Goal: Task Accomplishment & Management: Complete application form

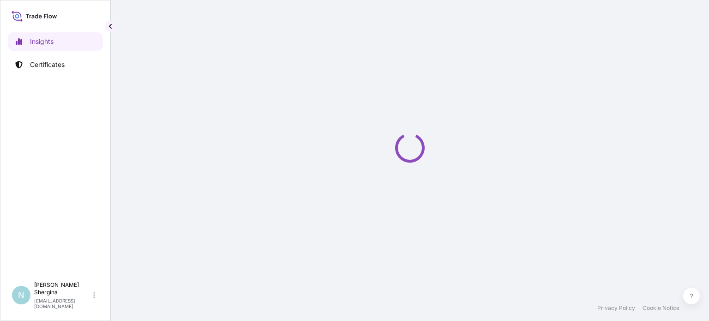
select select "2025"
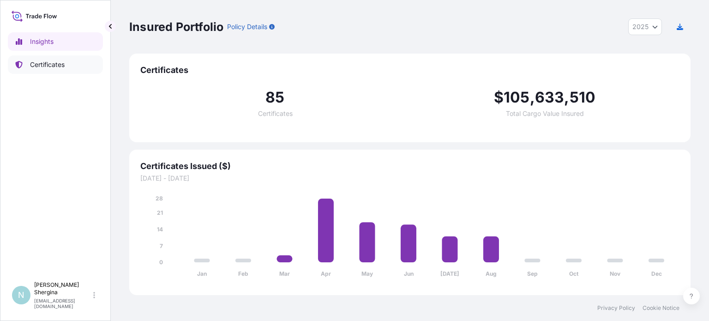
click at [55, 67] on p "Certificates" at bounding box center [47, 64] width 35 height 9
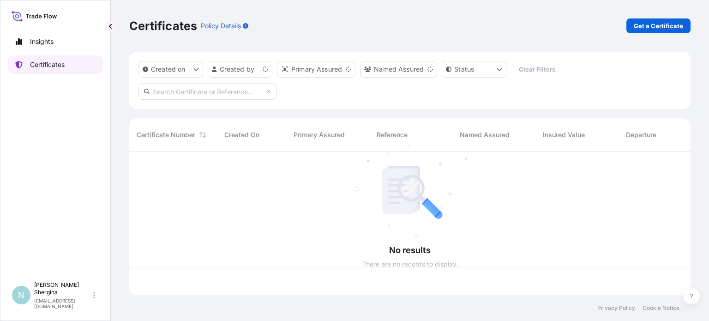
scroll to position [142, 554]
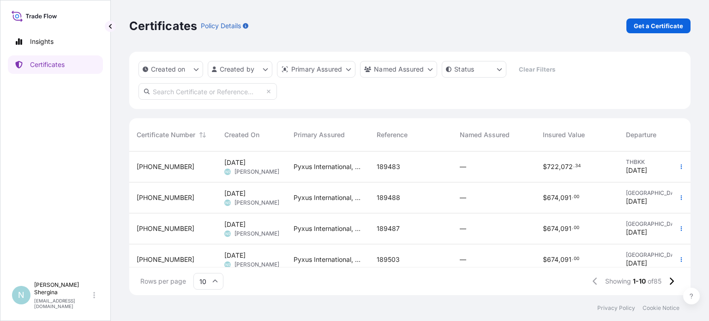
click at [185, 90] on input "text" at bounding box center [208, 91] width 139 height 17
paste input "189130"
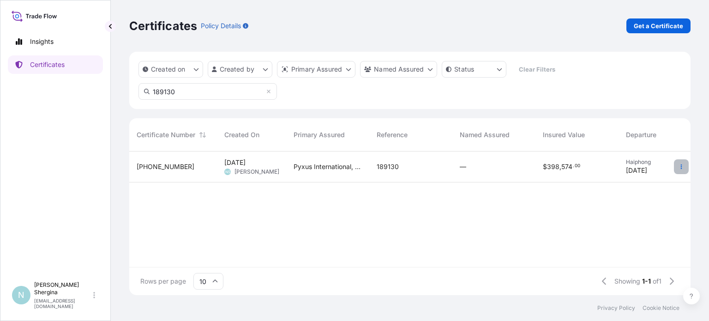
type input "189130"
click at [682, 168] on icon "button" at bounding box center [682, 167] width 6 height 6
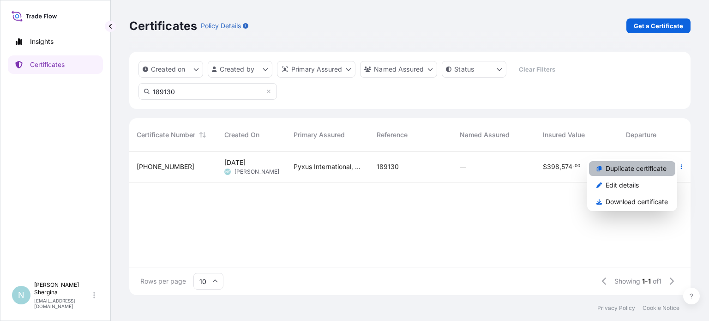
click at [627, 167] on p "Duplicate certificate" at bounding box center [636, 168] width 61 height 9
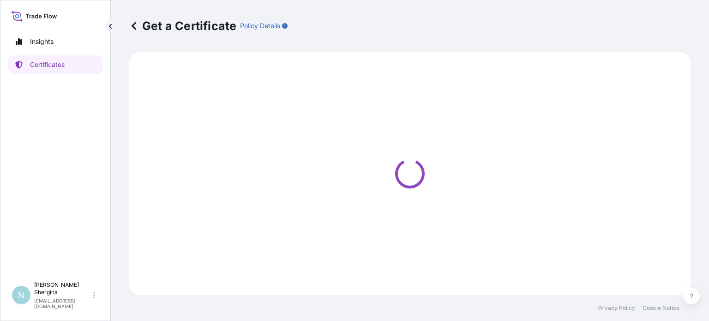
select select "Ocean Vessel"
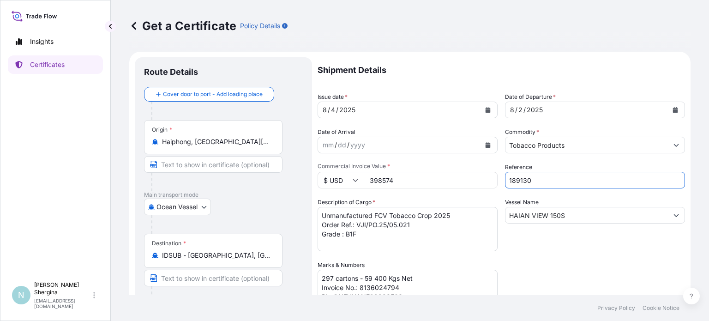
drag, startPoint x: 454, startPoint y: 180, endPoint x: 423, endPoint y: 180, distance: 31.9
click at [423, 180] on div "Shipment Details Issue date * [DATE] Date of Departure * [DATE] Date of Arrival…" at bounding box center [502, 259] width 368 height 405
paste input "822"
type input "189822"
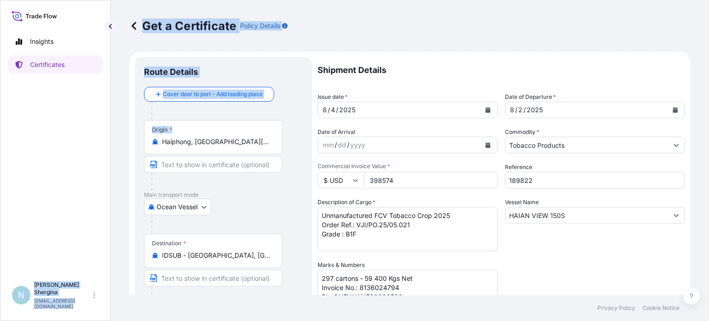
drag, startPoint x: 272, startPoint y: 142, endPoint x: 110, endPoint y: 136, distance: 161.3
click at [110, 136] on div "Insights Certificates N [PERSON_NAME] [EMAIL_ADDRESS][DOMAIN_NAME] Get a Certif…" at bounding box center [354, 160] width 709 height 321
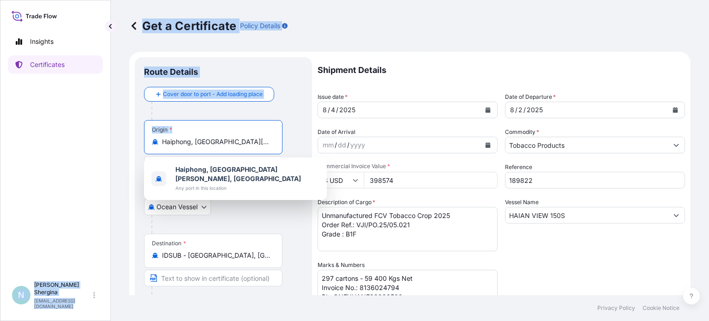
click at [259, 141] on input "Haiphong, [GEOGRAPHIC_DATA][PERSON_NAME], [GEOGRAPHIC_DATA]" at bounding box center [216, 141] width 109 height 9
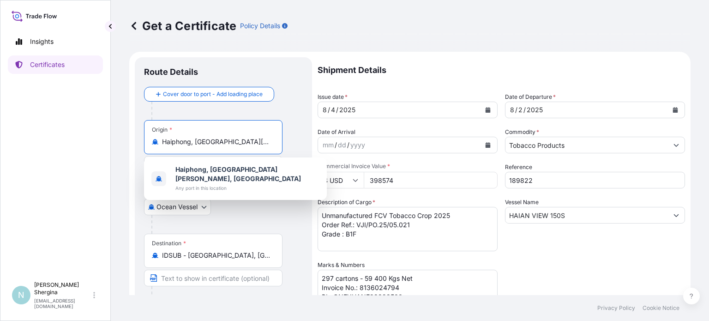
drag, startPoint x: 261, startPoint y: 139, endPoint x: 147, endPoint y: 143, distance: 113.7
click at [147, 143] on div "Origin * Haiphong, [GEOGRAPHIC_DATA][PERSON_NAME], [GEOGRAPHIC_DATA]" at bounding box center [213, 137] width 139 height 34
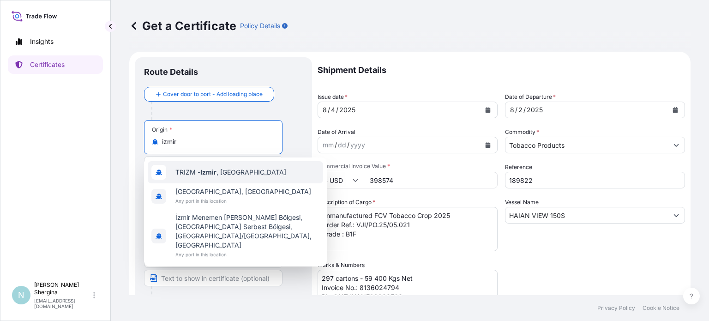
click at [197, 175] on span "TRIZM - [GEOGRAPHIC_DATA] , [GEOGRAPHIC_DATA]" at bounding box center [230, 172] width 111 height 9
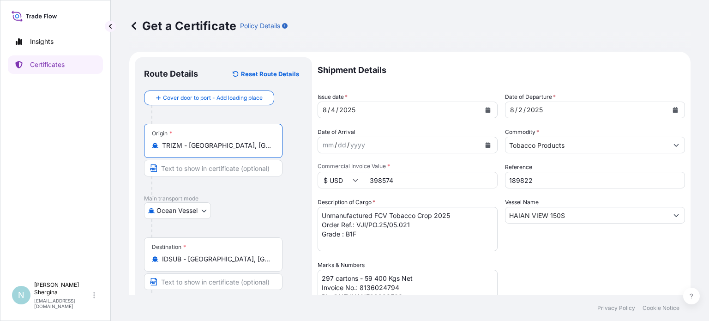
type input "TRIZM - [GEOGRAPHIC_DATA], [GEOGRAPHIC_DATA]"
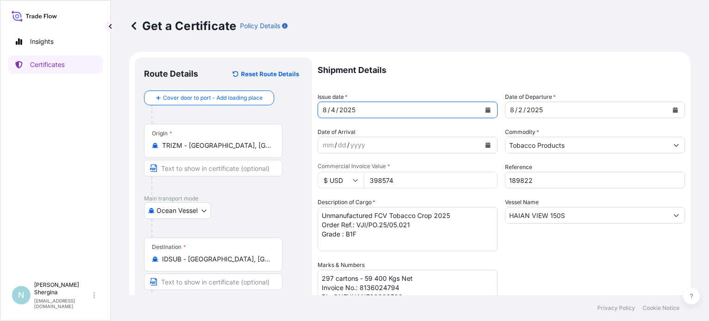
click at [486, 112] on icon "Calendar" at bounding box center [488, 110] width 5 height 6
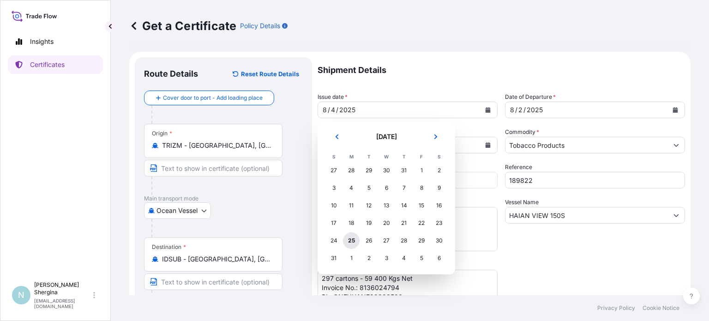
click at [349, 242] on div "25" at bounding box center [351, 240] width 17 height 17
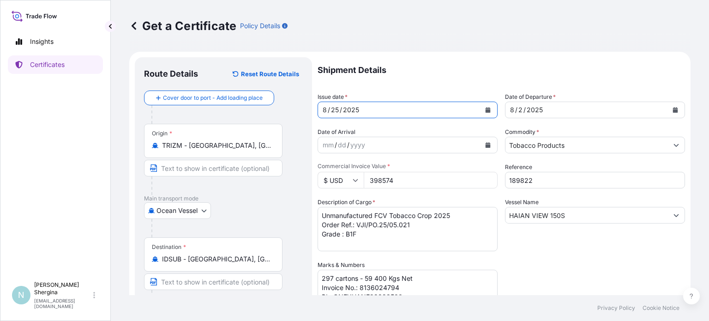
click at [673, 110] on icon "Calendar" at bounding box center [675, 110] width 5 height 6
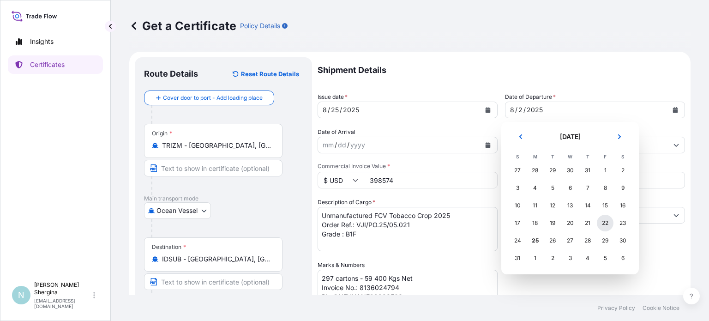
click at [608, 223] on div "22" at bounding box center [605, 223] width 17 height 17
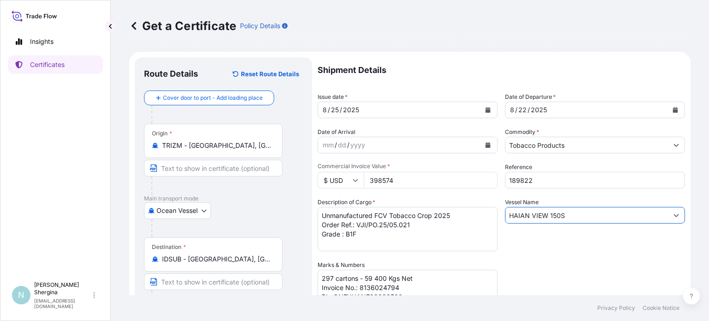
drag, startPoint x: 571, startPoint y: 213, endPoint x: 469, endPoint y: 212, distance: 102.5
click at [469, 212] on div "Shipment Details Issue date * [DATE] Date of Departure * [DATE] Date of Arrival…" at bounding box center [502, 259] width 368 height 405
paste input "[PERSON_NAME]"
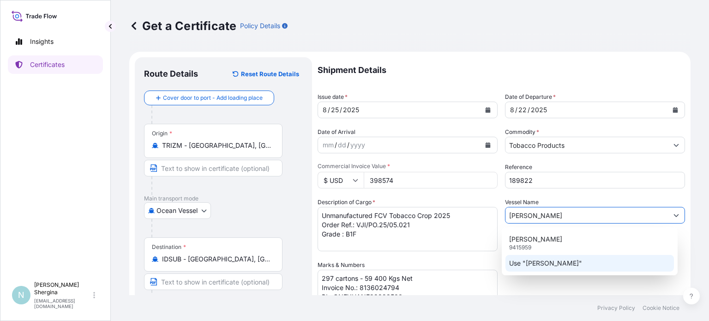
click at [563, 270] on div "Use "[PERSON_NAME]"" at bounding box center [590, 263] width 169 height 17
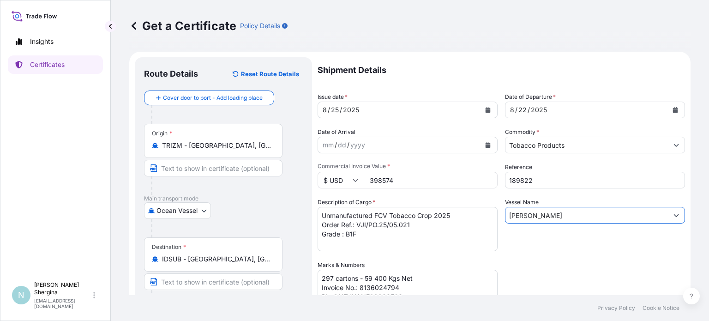
type input "[PERSON_NAME]"
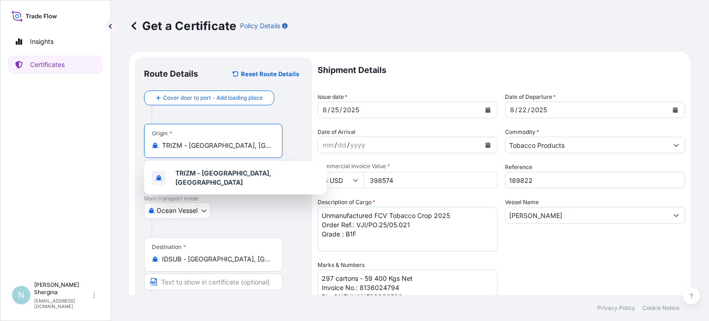
drag, startPoint x: 230, startPoint y: 146, endPoint x: 85, endPoint y: 139, distance: 146.1
click at [100, 145] on div "Insights Certificates N [PERSON_NAME] [EMAIL_ADDRESS][DOMAIN_NAME] Get a Certif…" at bounding box center [354, 160] width 709 height 321
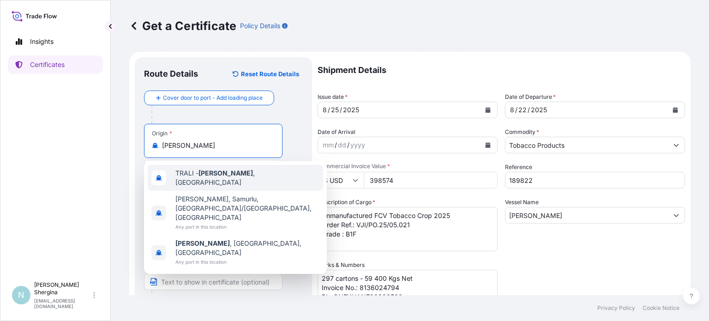
click at [196, 180] on span "[PERSON_NAME][GEOGRAPHIC_DATA] , [GEOGRAPHIC_DATA]" at bounding box center [247, 178] width 144 height 18
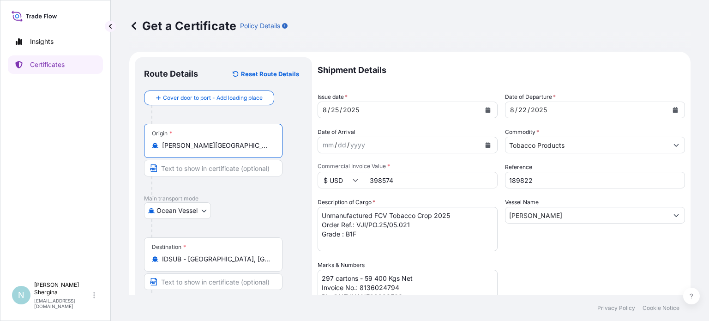
type input "[PERSON_NAME][GEOGRAPHIC_DATA], [GEOGRAPHIC_DATA]"
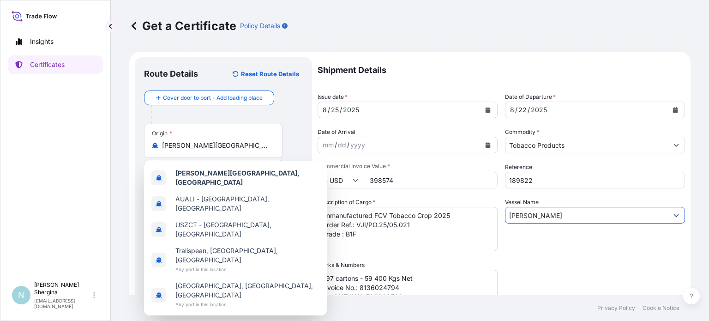
click at [572, 212] on input "[PERSON_NAME]" at bounding box center [587, 215] width 163 height 17
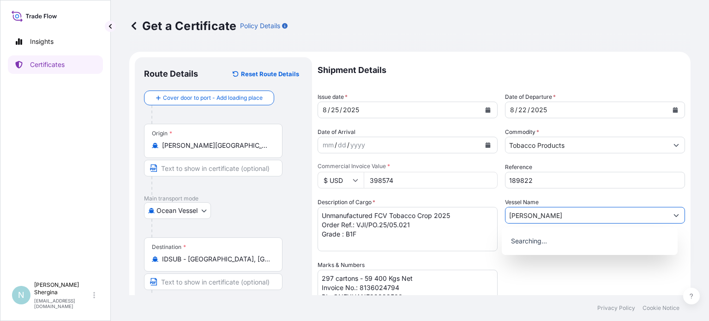
paste input "020W25"
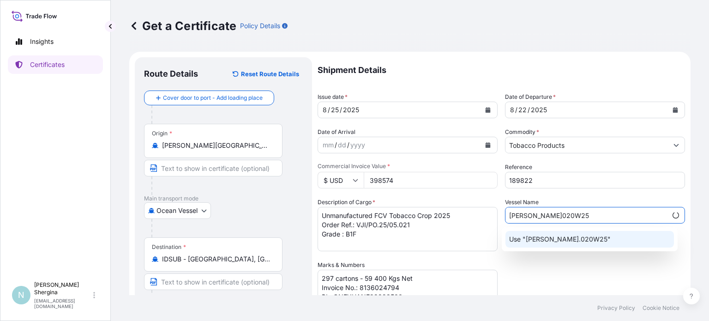
type input "[PERSON_NAME]020W25"
click at [588, 266] on div "Shipment Details Issue date * [DATE] Date of Departure * [DATE] Date of Arrival…" at bounding box center [502, 259] width 368 height 405
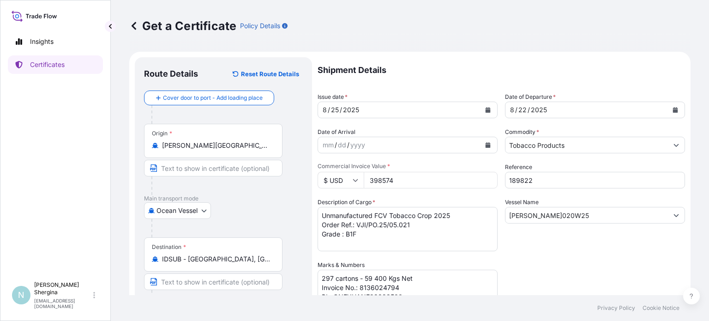
click at [66, 118] on div "Insights Certificates" at bounding box center [55, 150] width 95 height 253
drag, startPoint x: 429, startPoint y: 203, endPoint x: 452, endPoint y: 217, distance: 27.0
click at [429, 203] on div "Description of Cargo * Unmanufactured FCV Tobacco Crop 2025 Order Ref.: VJI/PO.…" at bounding box center [408, 225] width 180 height 54
drag, startPoint x: 450, startPoint y: 216, endPoint x: 314, endPoint y: 211, distance: 136.8
click at [314, 211] on form "Route Details Reset Route Details Cover door to port - Add loading place Place …" at bounding box center [410, 273] width 562 height 442
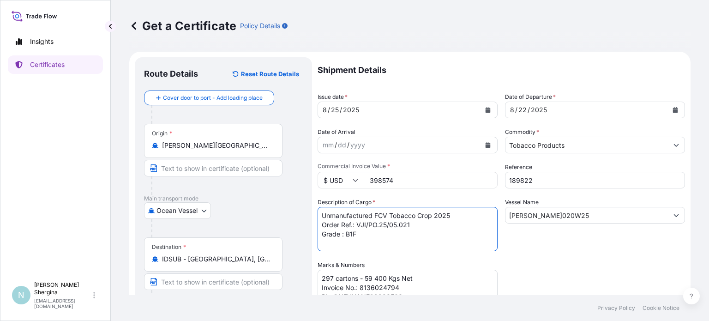
paste textarea "Oriental Turkiye Izmir TobaccoCrop 2024"
click at [467, 215] on textarea "Unmanufactured FCV Tobacco Crop 2025 Order Ref.: VJI/PO.25/05.021 Grade : B1F" at bounding box center [408, 229] width 180 height 44
drag, startPoint x: 411, startPoint y: 236, endPoint x: 357, endPoint y: 235, distance: 54.0
click at [357, 235] on textarea "Unmanufactured FCV Tobacco Crop 2025 Order Ref.: VJI/PO.25/05.021 Grade : B1F" at bounding box center [408, 229] width 180 height 44
paste textarea "7.026"
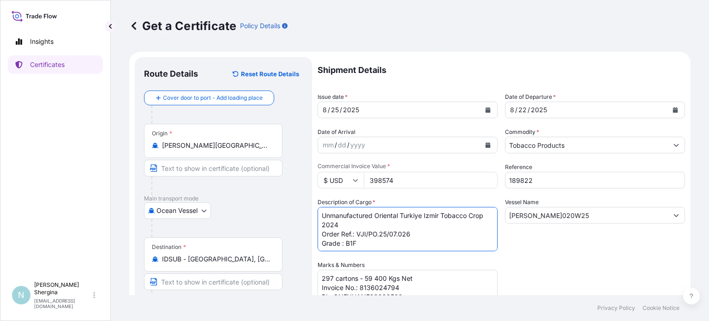
drag, startPoint x: 356, startPoint y: 243, endPoint x: 347, endPoint y: 242, distance: 9.8
click at [347, 242] on textarea "Unmanufactured FCV Tobacco Crop 2025 Order Ref.: VJI/PO.25/05.021 Grade : B1F" at bounding box center [408, 229] width 180 height 44
paste textarea "-2025-1"
type textarea "Unmanufactured Oriental Turkiye Izmir Tobacco Crop 2024 Order Ref.: VJI/PO.25/0…"
click at [573, 250] on div "Vessel Name [PERSON_NAME]020W25" at bounding box center [595, 225] width 180 height 54
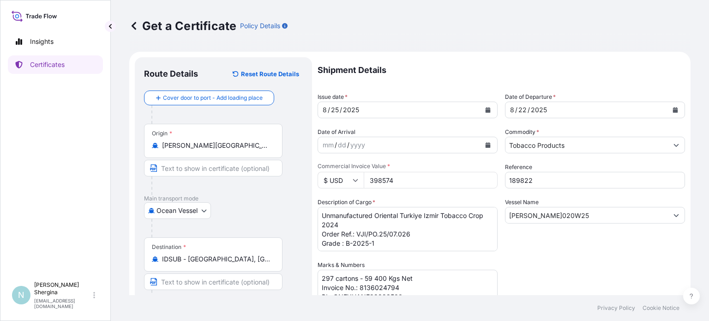
drag, startPoint x: 406, startPoint y: 178, endPoint x: 354, endPoint y: 176, distance: 52.7
click at [360, 178] on div "$ USD 398574" at bounding box center [408, 180] width 180 height 17
type input "443201.22"
click at [506, 256] on div "Shipment Details Issue date * [DATE] Date of Departure * [DATE] Date of Arrival…" at bounding box center [502, 259] width 368 height 405
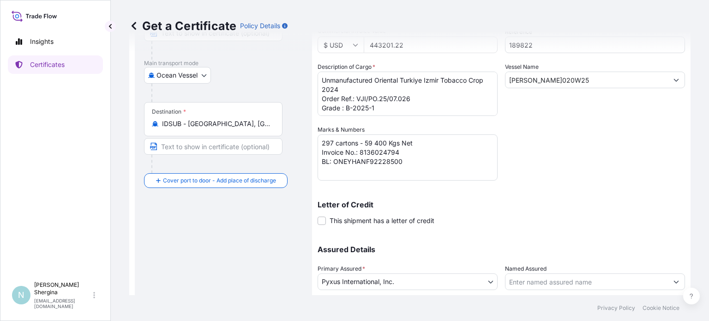
scroll to position [139, 0]
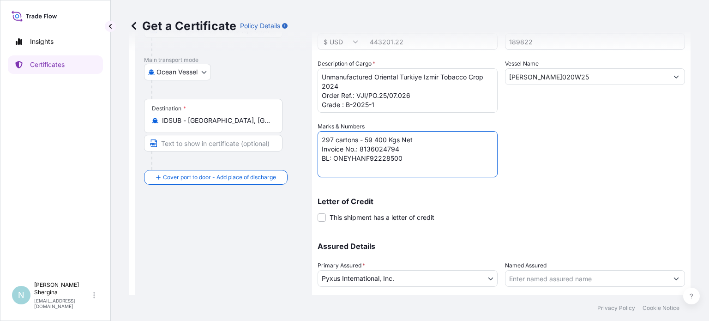
drag, startPoint x: 365, startPoint y: 140, endPoint x: 387, endPoint y: 138, distance: 22.2
click at [386, 138] on textarea "297 cartons - 59 400 Kgs Net Invoice No.: 8136024794 BL: ONEYHANF92228500" at bounding box center [408, 154] width 180 height 46
paste textarea "052071905"
drag, startPoint x: 360, startPoint y: 149, endPoint x: 397, endPoint y: 150, distance: 37.0
click at [397, 150] on textarea "297 cartons - 59 400 Kgs Net Invoice No.: 8136024794 BL: ONEYHANF92228500" at bounding box center [408, 154] width 180 height 46
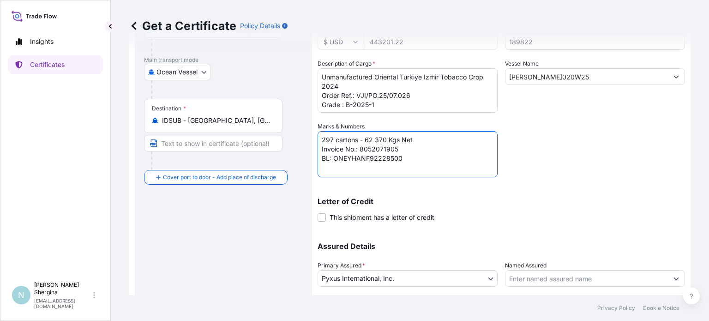
drag, startPoint x: 334, startPoint y: 160, endPoint x: 419, endPoint y: 193, distance: 91.1
click at [407, 163] on textarea "297 cartons - 59 400 Kgs Net Invoice No.: 8136024794 BL: ONEYHANF92228500" at bounding box center [408, 154] width 180 height 46
type textarea "297 cartons - 62 370 Kgs Net Invoice No.: 8052071905 BL: YMJAM593063843"
click at [621, 203] on p "Letter of Credit" at bounding box center [502, 201] width 368 height 7
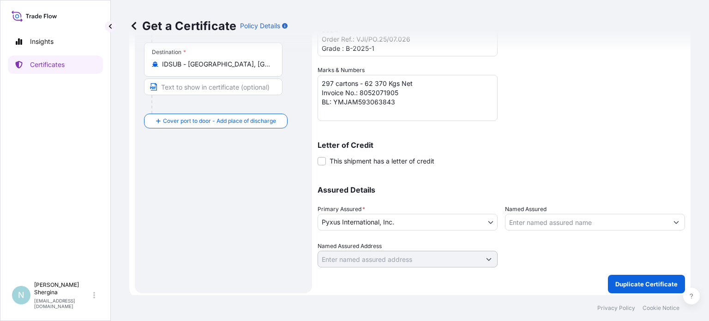
scroll to position [198, 0]
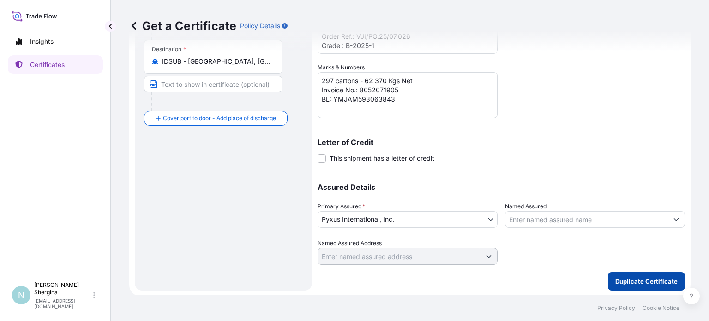
click at [633, 278] on p "Duplicate Certificate" at bounding box center [647, 281] width 62 height 9
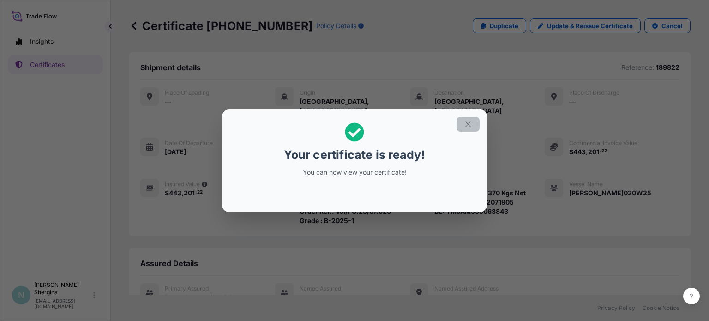
click at [465, 124] on icon "button" at bounding box center [468, 124] width 8 height 8
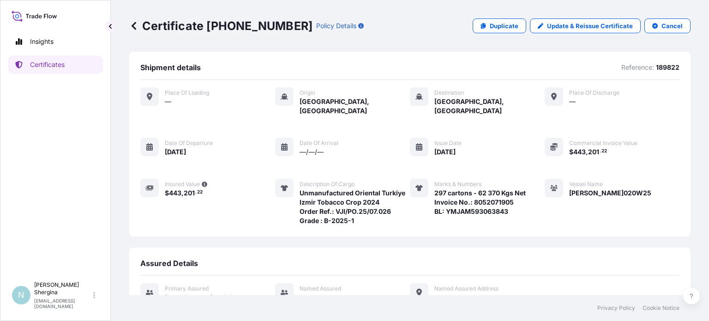
scroll to position [103, 0]
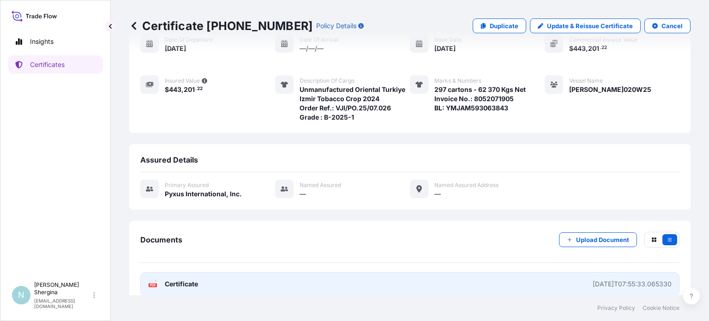
click at [593, 279] on div "[DATE]T07:55:33.065330" at bounding box center [632, 283] width 79 height 9
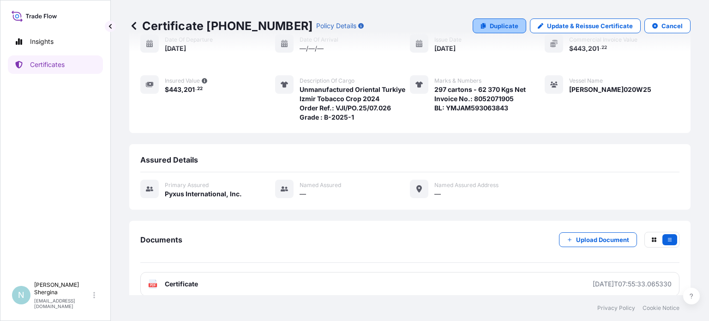
click at [505, 26] on p "Duplicate" at bounding box center [504, 25] width 29 height 9
select select "Ocean Vessel"
select select "31548"
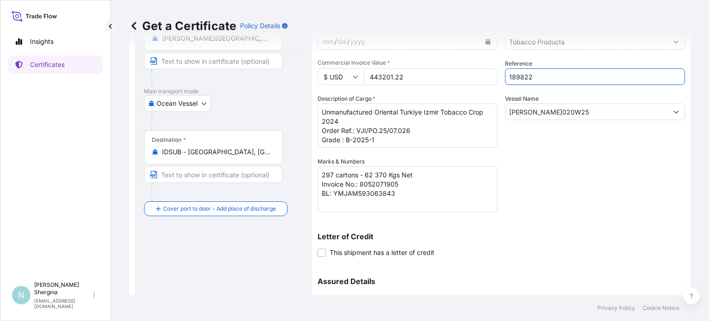
click at [556, 79] on input "189822" at bounding box center [595, 76] width 180 height 17
type input "189823"
click at [633, 302] on footer "Privacy Policy Cookie Notice" at bounding box center [410, 308] width 598 height 26
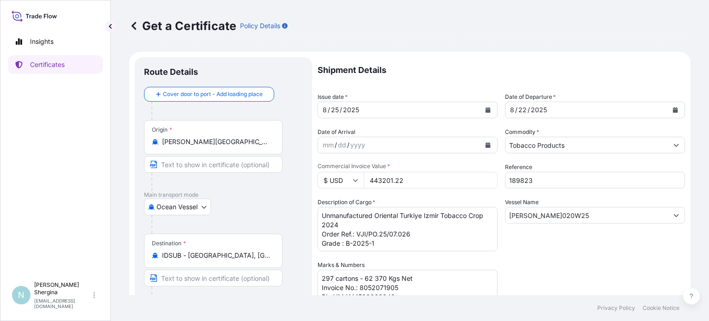
drag, startPoint x: 392, startPoint y: 179, endPoint x: 245, endPoint y: 179, distance: 146.8
click at [245, 179] on form "Route Details Cover door to port - Add loading place Place of loading Road / [G…" at bounding box center [410, 273] width 562 height 442
type input "163742.04"
drag, startPoint x: 374, startPoint y: 245, endPoint x: 348, endPoint y: 248, distance: 26.0
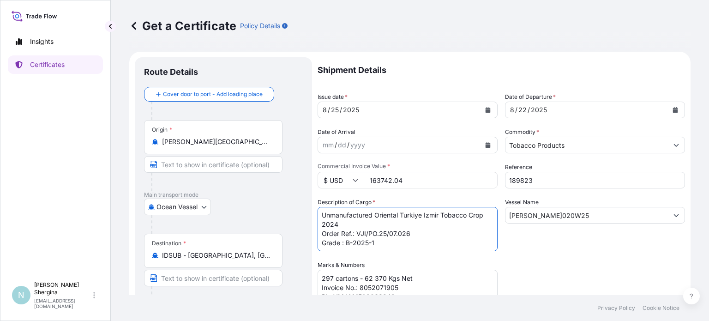
click at [346, 248] on textarea "Unmanufactured Oriental Turkiye Izmir Tobacco Crop 2024 Order Ref.: VJI/PO.25/0…" at bounding box center [408, 229] width 180 height 44
click at [416, 229] on textarea "Unmanufactured Oriental Turkiye Izmir Tobacco Crop 2024 Order Ref.: VJI/PO.25/0…" at bounding box center [408, 229] width 180 height 44
type textarea "Unmanufactured Oriental Turkiye Izmir Tobacco Crop 2024 Order Ref.: VJI/PO.25/0…"
click at [658, 239] on div "Vessel Name [PERSON_NAME]020W25" at bounding box center [595, 225] width 180 height 54
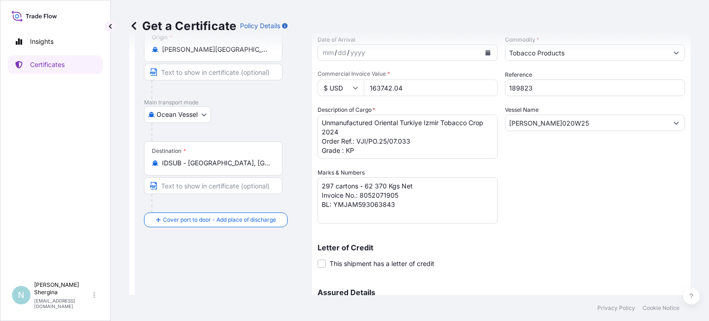
scroll to position [139, 0]
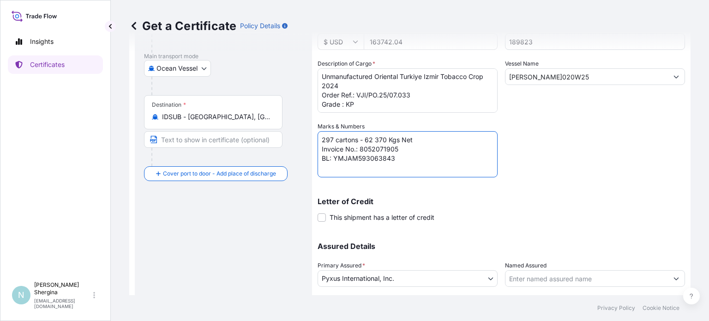
drag, startPoint x: 334, startPoint y: 136, endPoint x: 308, endPoint y: 136, distance: 26.8
click at [308, 136] on form "Route Details Cover door to port - Add loading place Place of loading Road / [G…" at bounding box center [410, 134] width 562 height 442
drag, startPoint x: 362, startPoint y: 137, endPoint x: 381, endPoint y: 140, distance: 18.7
click at [381, 140] on textarea "297 cartons - 62 370 Kgs Net Invoice No.: 8052071905 BL: YMJAM593063843" at bounding box center [408, 154] width 180 height 46
click at [415, 144] on textarea "297 cartons - 62 370 Kgs Net Invoice No.: 8052071905 BL: YMJAM593063843" at bounding box center [408, 154] width 180 height 46
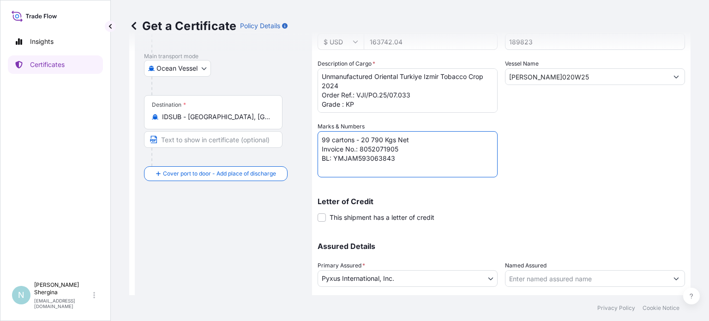
click at [403, 145] on textarea "297 cartons - 62 370 Kgs Net Invoice No.: 8052071905 BL: YMJAM593063843" at bounding box center [408, 154] width 180 height 46
drag, startPoint x: 417, startPoint y: 156, endPoint x: 388, endPoint y: 159, distance: 29.3
click at [388, 159] on textarea "297 cartons - 62 370 Kgs Net Invoice No.: 8052071905 BL: YMJAM593063843" at bounding box center [408, 154] width 180 height 46
type textarea "99 cartons - 20 790 Kgs Net Invoice No.: 8052071906 BL: YMJAM593063842"
click at [609, 201] on p "Letter of Credit" at bounding box center [502, 201] width 368 height 7
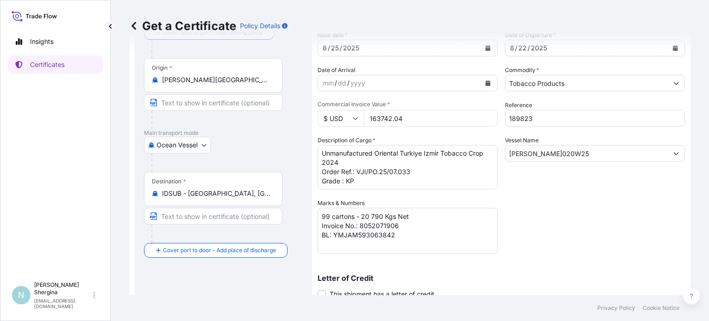
scroll to position [46, 0]
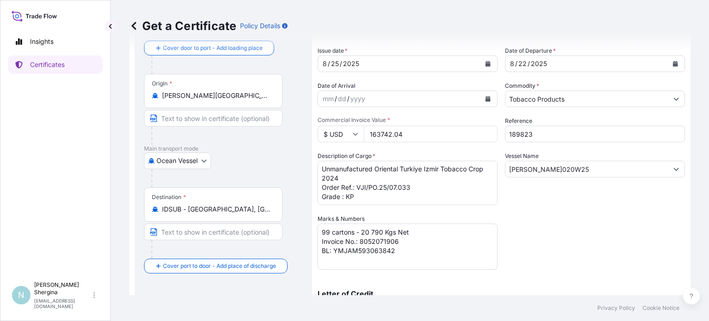
click at [597, 261] on div "Shipment Details Issue date * [DATE] Date of Departure * [DATE] Date of Arrival…" at bounding box center [502, 213] width 368 height 405
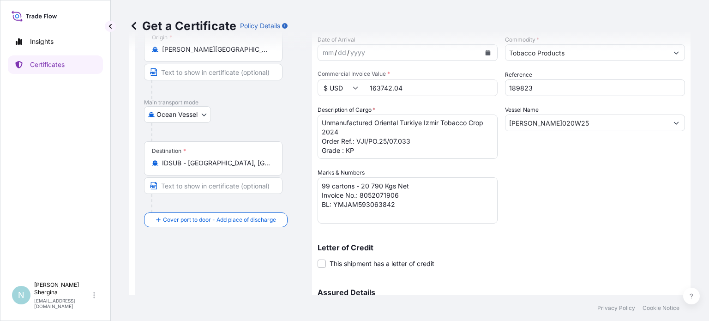
scroll to position [0, 0]
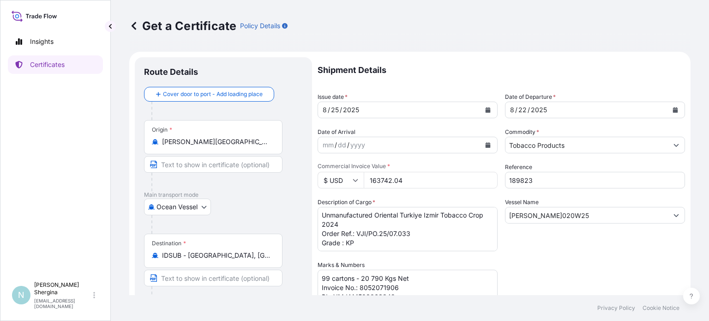
click at [573, 264] on div "Shipment Details Issue date * [DATE] Date of Departure * [DATE] Date of Arrival…" at bounding box center [502, 259] width 368 height 405
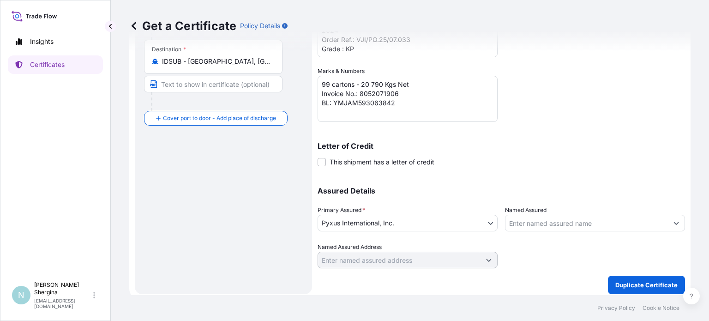
scroll to position [198, 0]
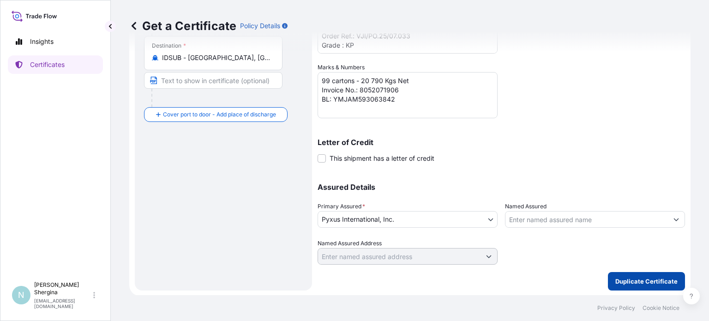
click at [633, 282] on p "Duplicate Certificate" at bounding box center [647, 281] width 62 height 9
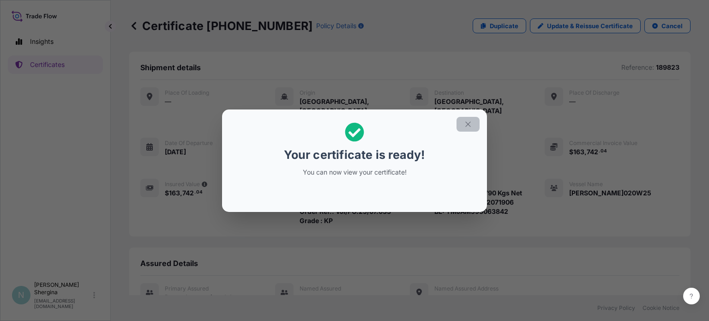
click at [466, 120] on icon "button" at bounding box center [468, 124] width 8 height 8
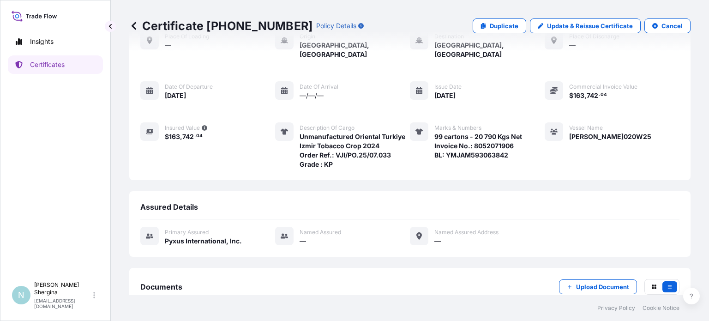
scroll to position [103, 0]
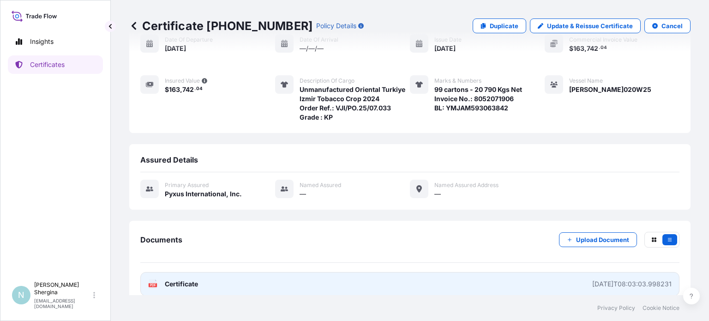
click at [575, 272] on link "PDF Certificate [DATE]T08:03:03.998231" at bounding box center [409, 284] width 539 height 24
